Goal: Transaction & Acquisition: Purchase product/service

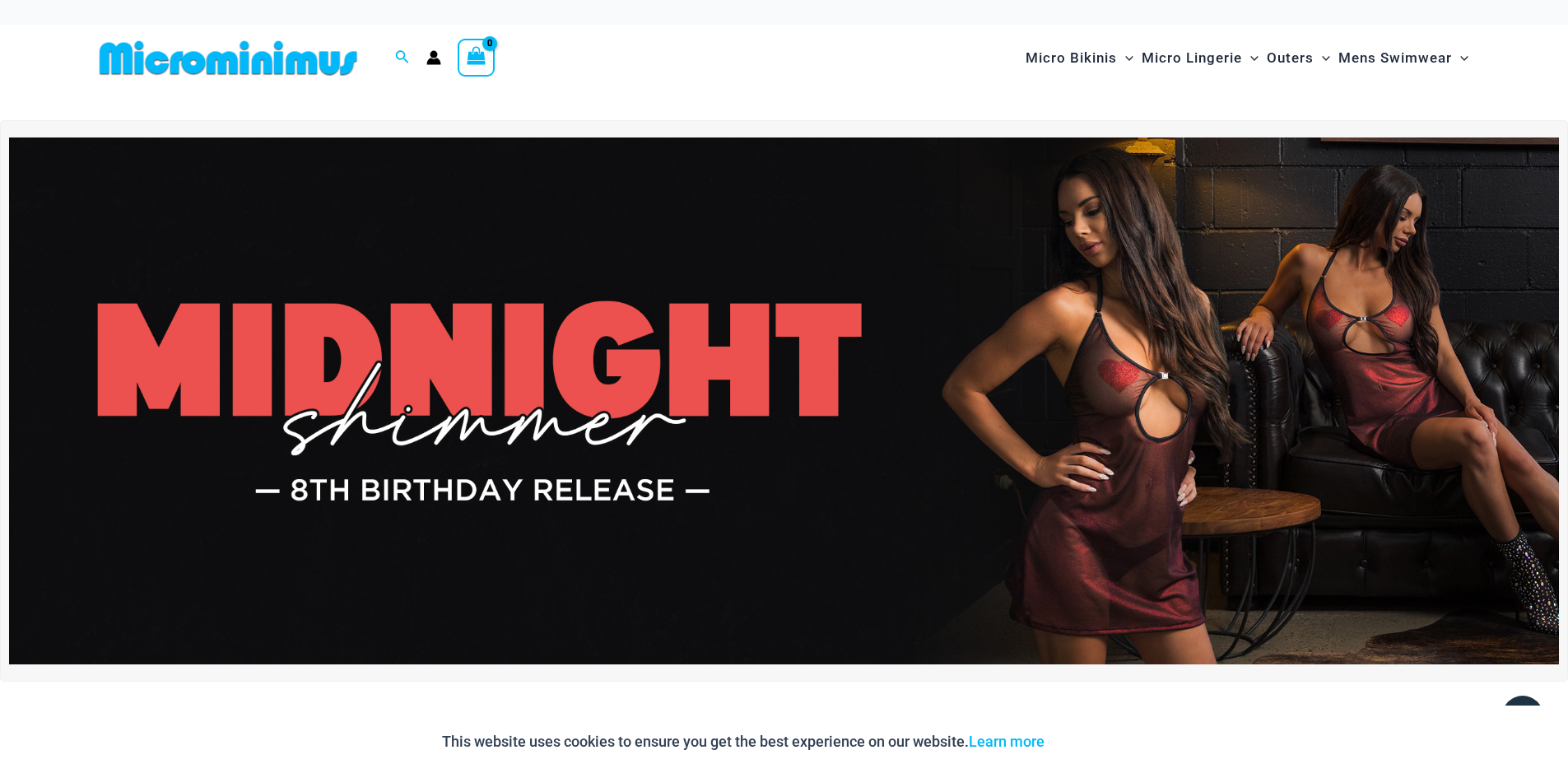
click at [1146, 314] on img at bounding box center [784, 401] width 1550 height 527
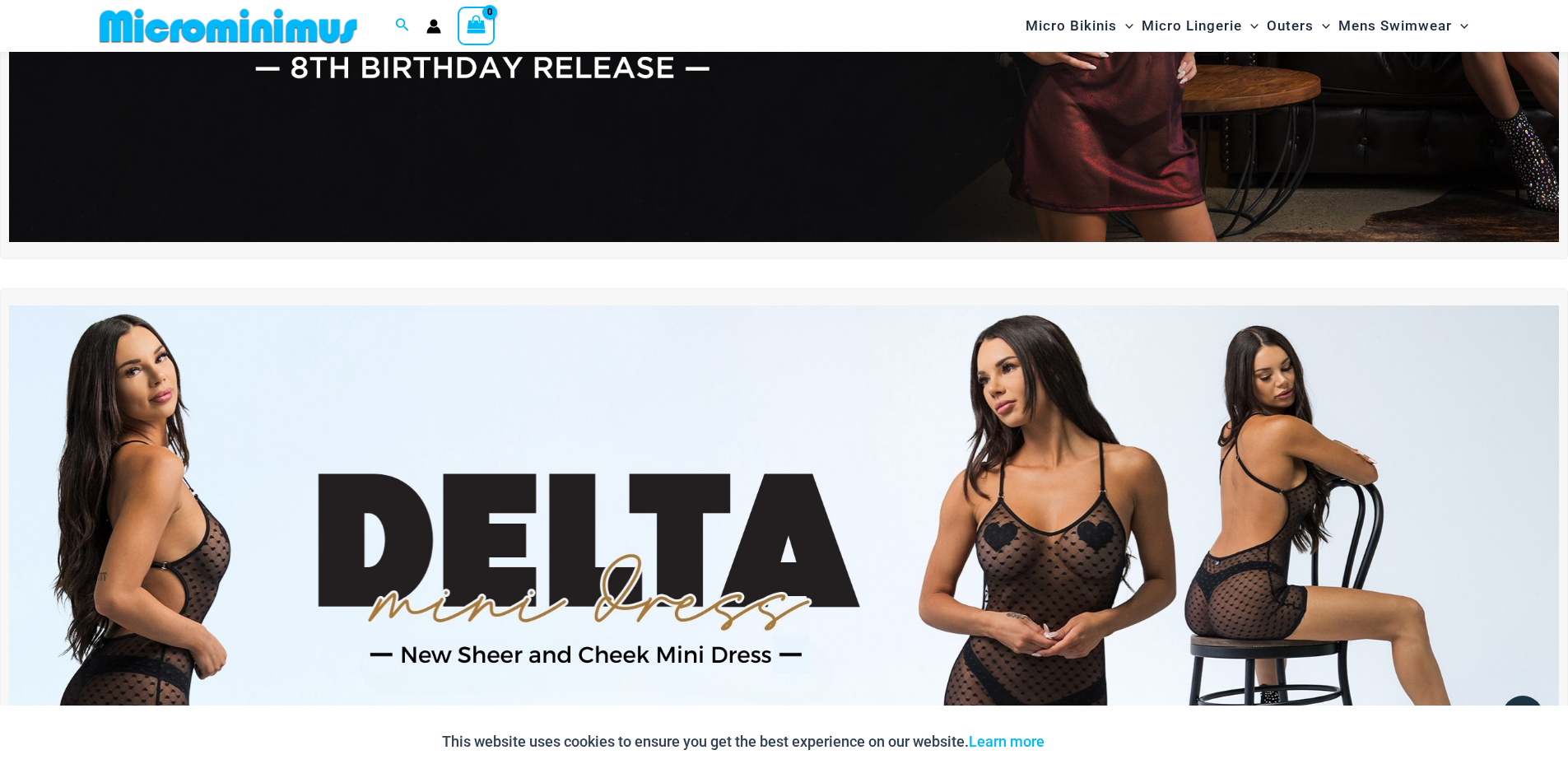
scroll to position [479, 0]
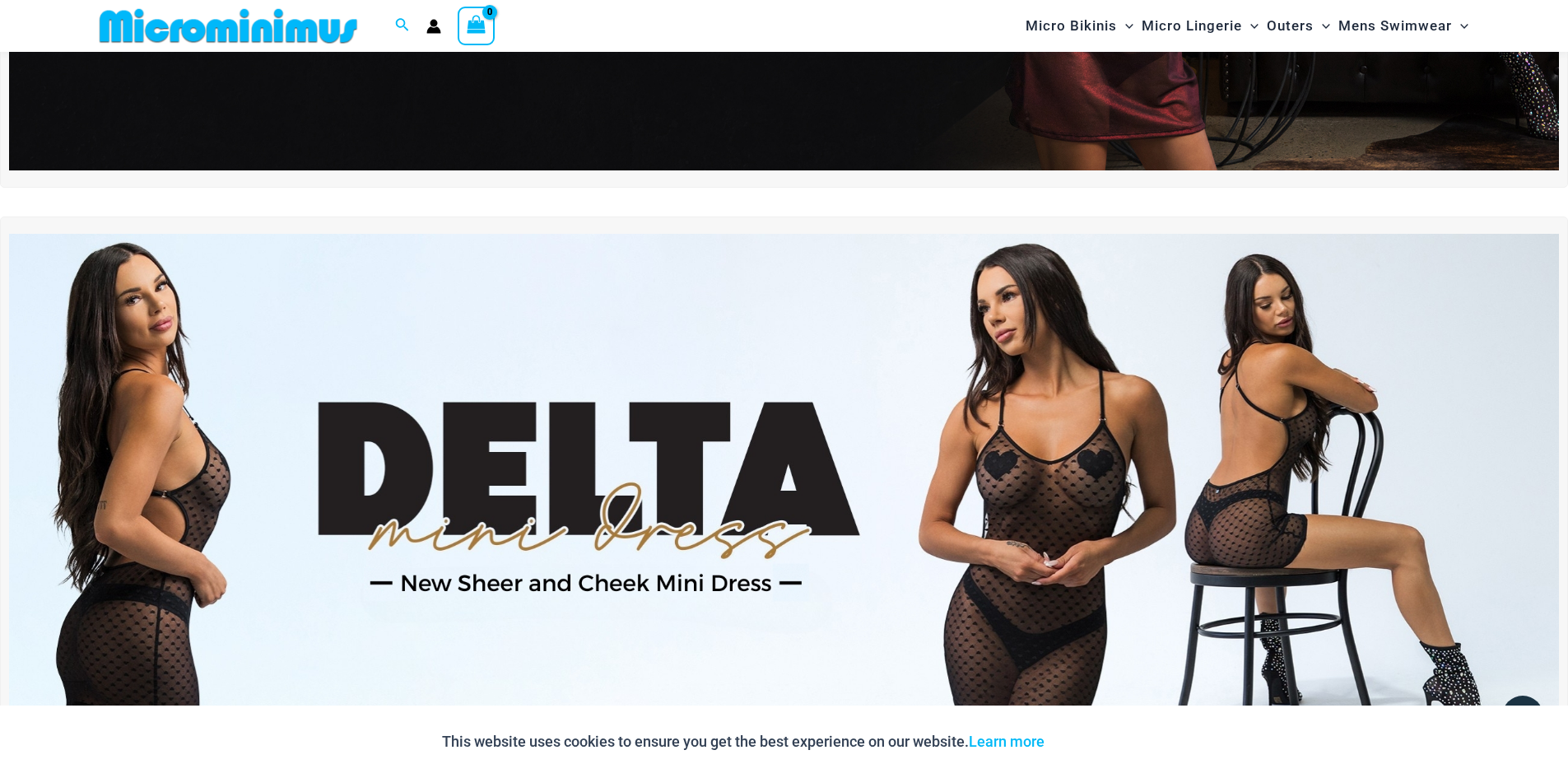
click at [1076, 515] on img at bounding box center [784, 498] width 1550 height 527
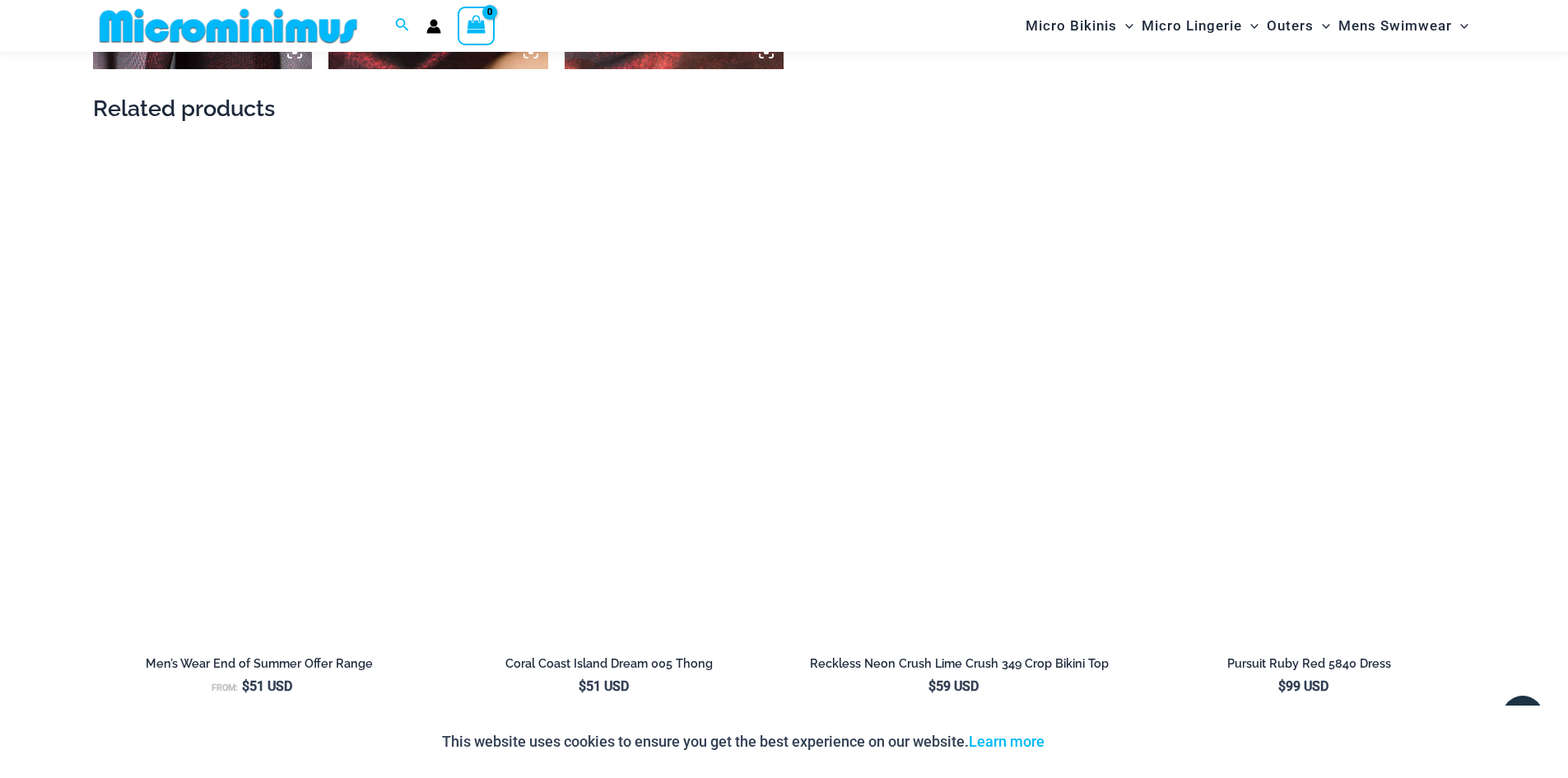
scroll to position [2293, 0]
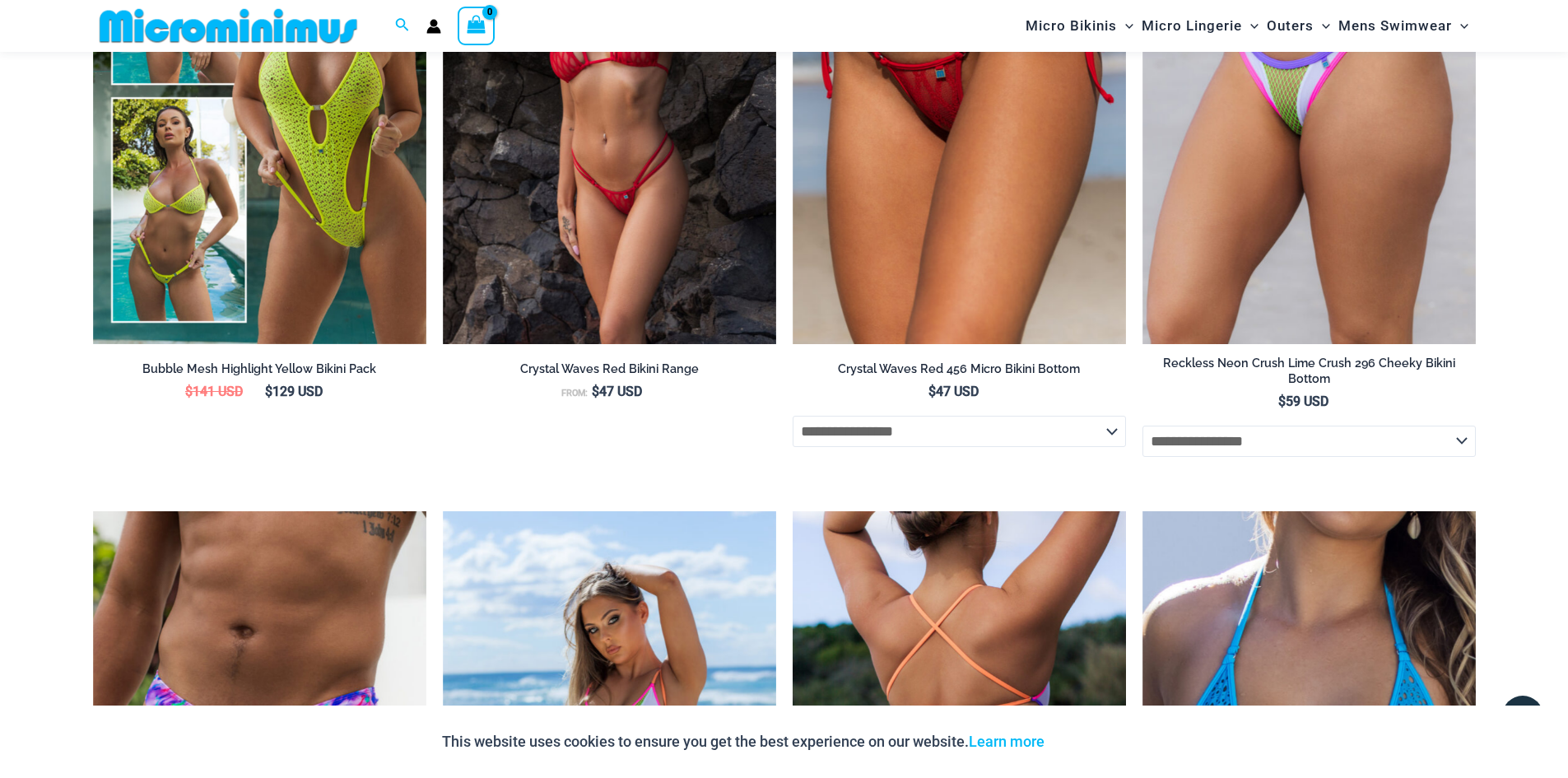
scroll to position [2952, 0]
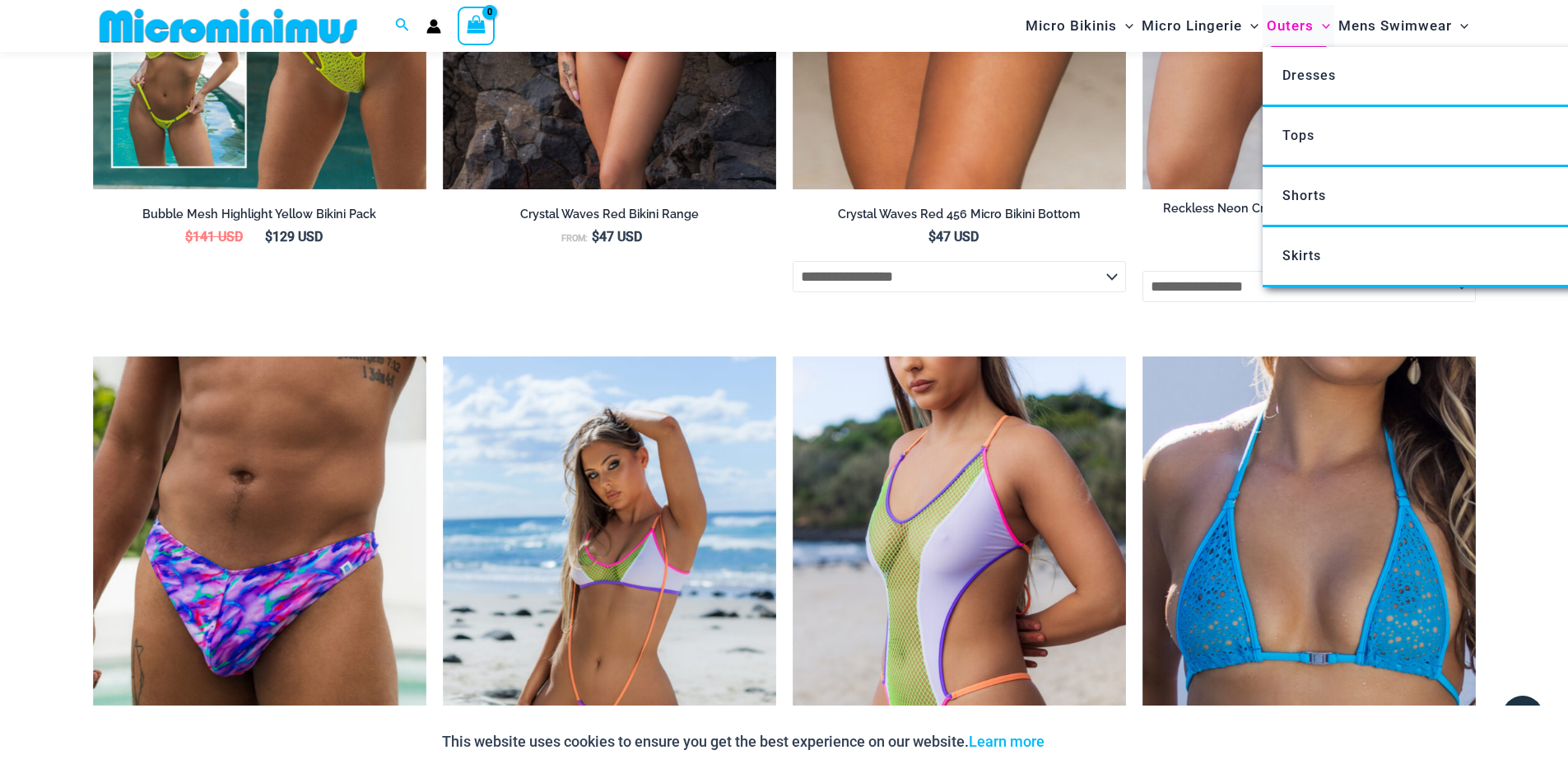
click at [1302, 24] on span "Outers" at bounding box center [1289, 26] width 47 height 42
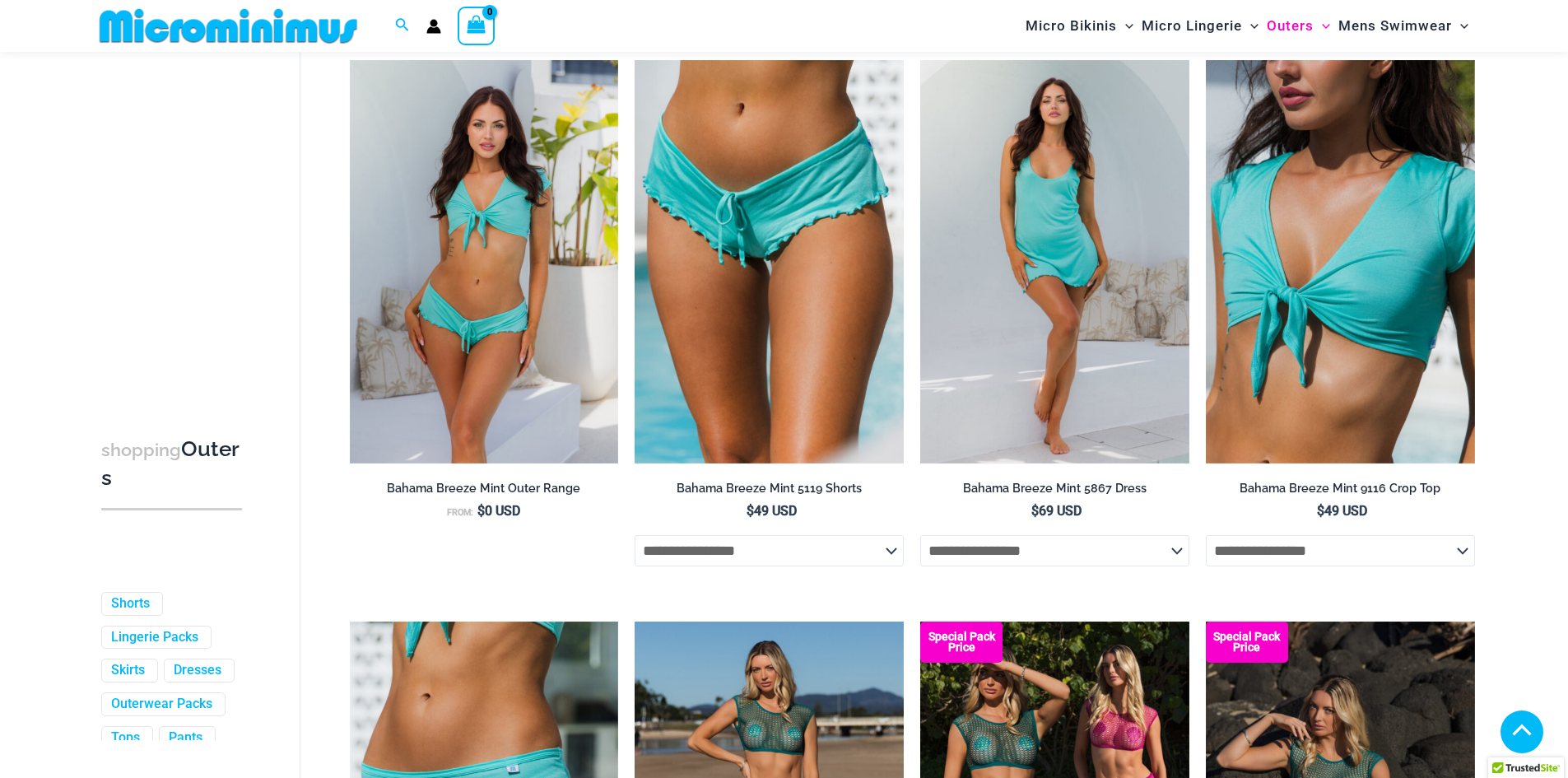
scroll to position [823, 0]
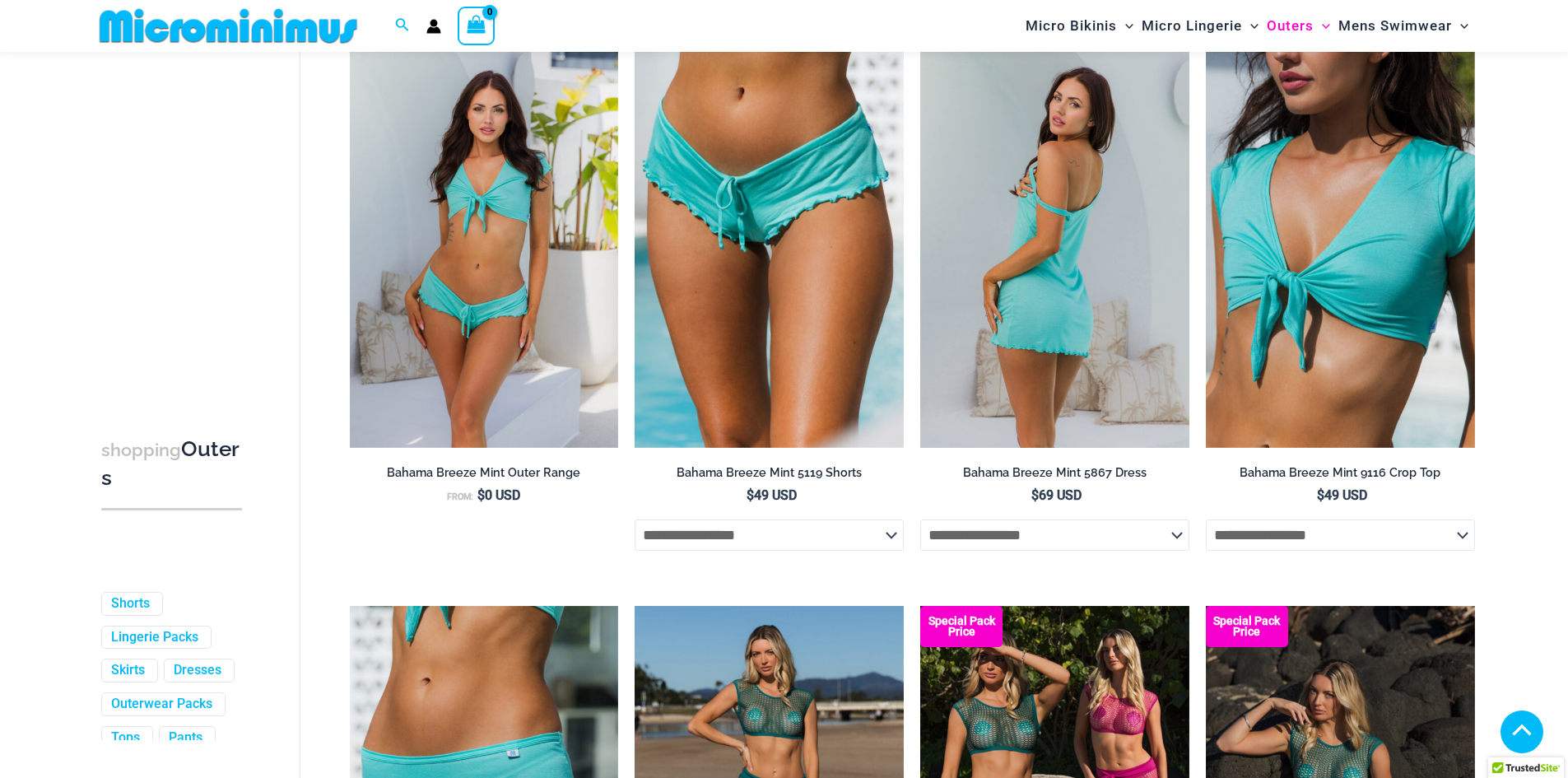
click at [1169, 545] on select "**********" at bounding box center [1054, 535] width 269 height 31
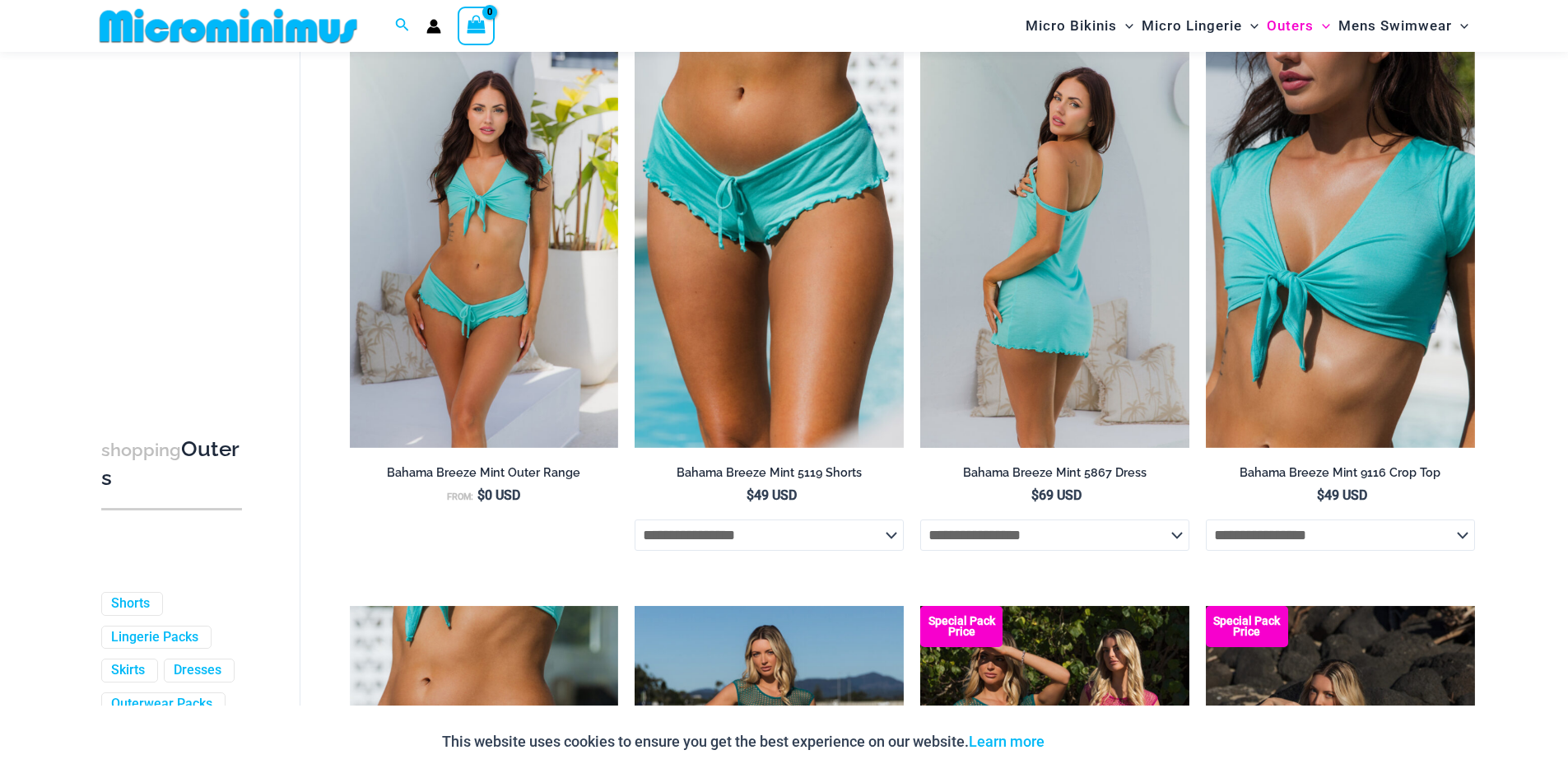
click at [1178, 533] on select "**********" at bounding box center [1054, 535] width 269 height 31
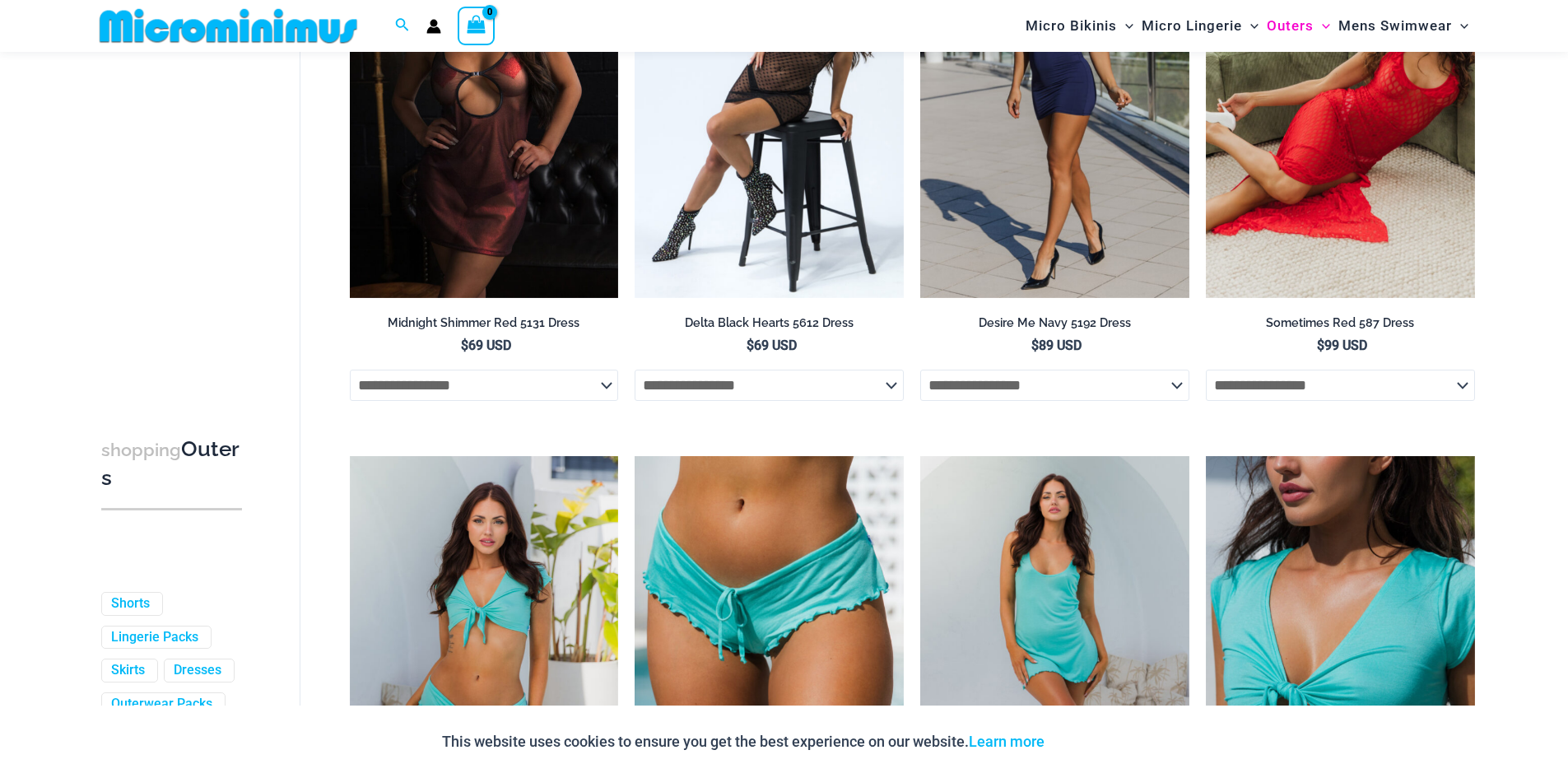
scroll to position [0, 0]
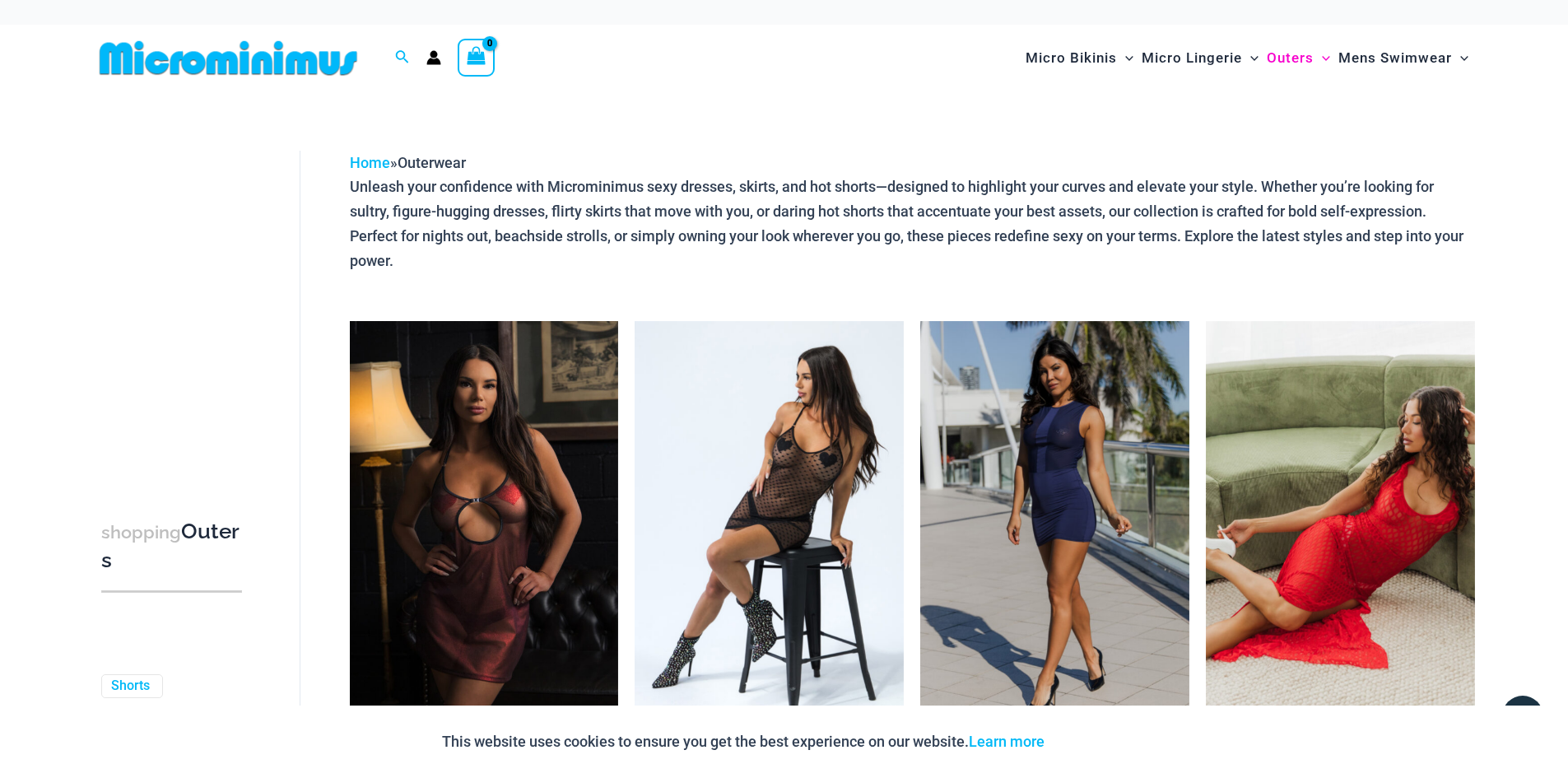
click at [293, 57] on img at bounding box center [228, 57] width 271 height 37
